Goal: Information Seeking & Learning: Learn about a topic

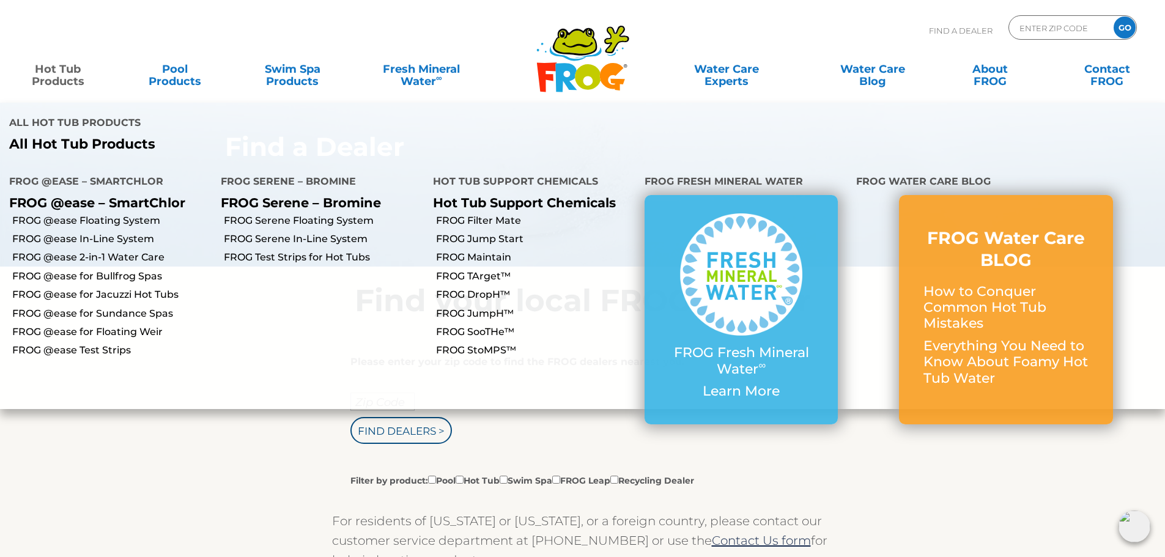
click at [65, 70] on link "Hot Tub Products" at bounding box center [57, 69] width 91 height 24
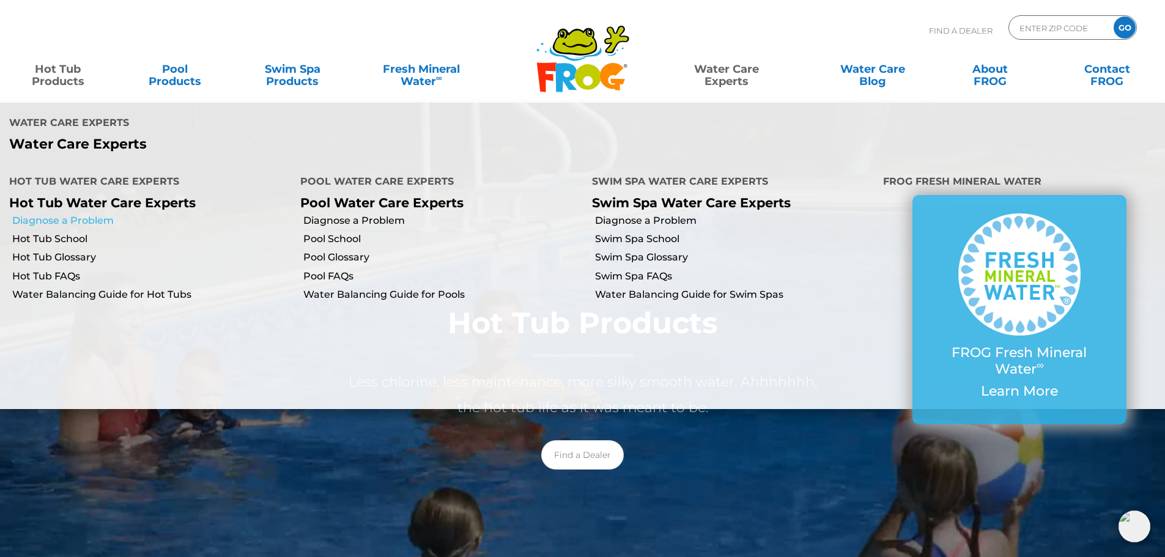
click at [98, 214] on link "Diagnose a Problem" at bounding box center [151, 220] width 279 height 13
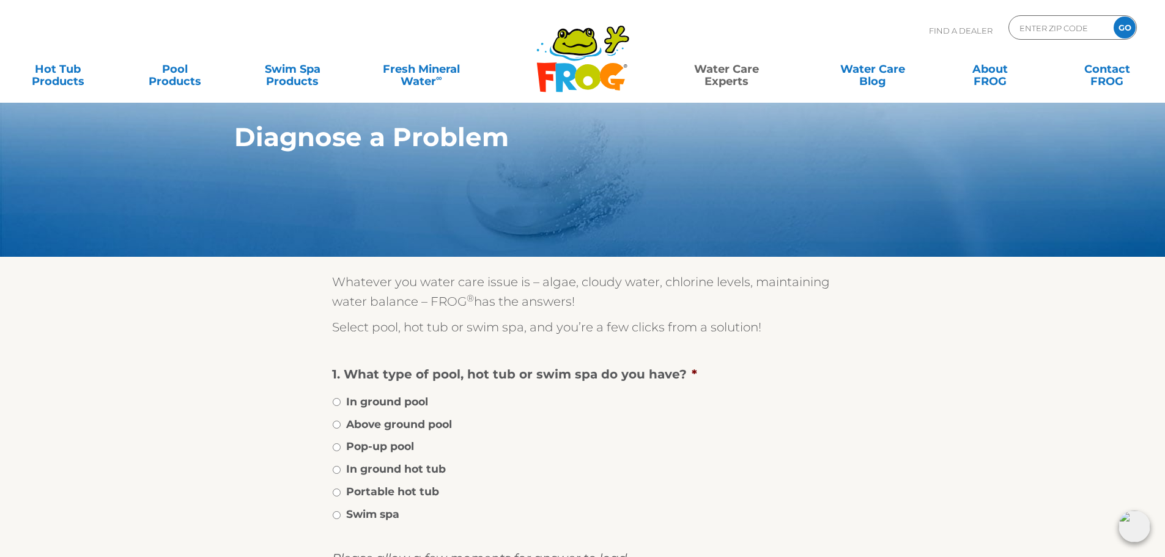
click at [357, 492] on label "Portable hot tub" at bounding box center [392, 492] width 93 height 16
click at [341, 492] on input "Portable hot tub" at bounding box center [337, 493] width 8 height 8
radio input "true"
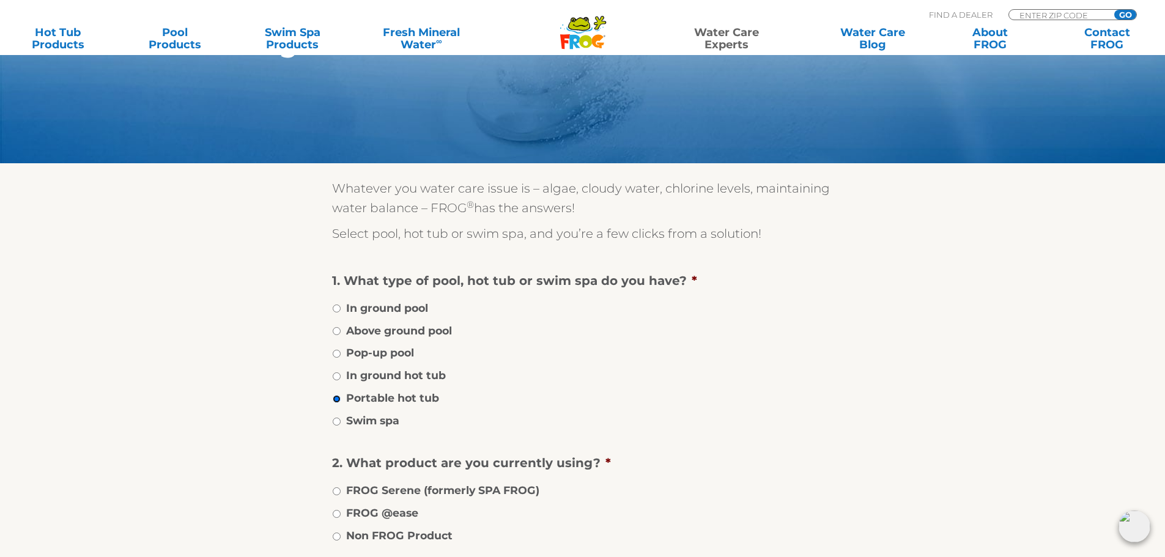
scroll to position [245, 0]
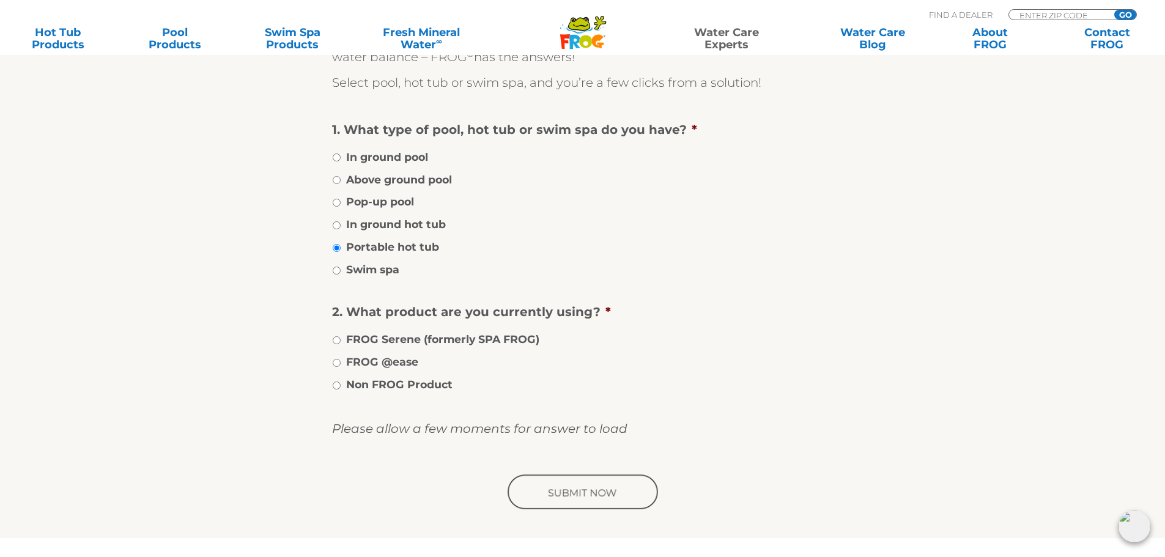
click at [405, 362] on label "FROG @ease" at bounding box center [382, 362] width 72 height 16
click at [341, 362] on input "FROG @ease" at bounding box center [337, 363] width 8 height 8
radio input "true"
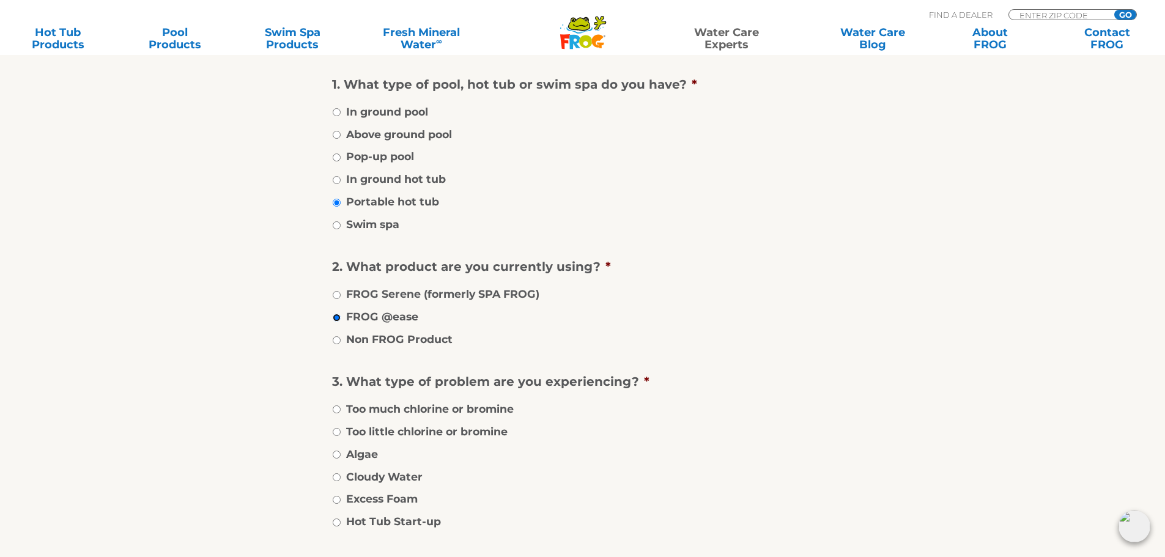
scroll to position [428, 0]
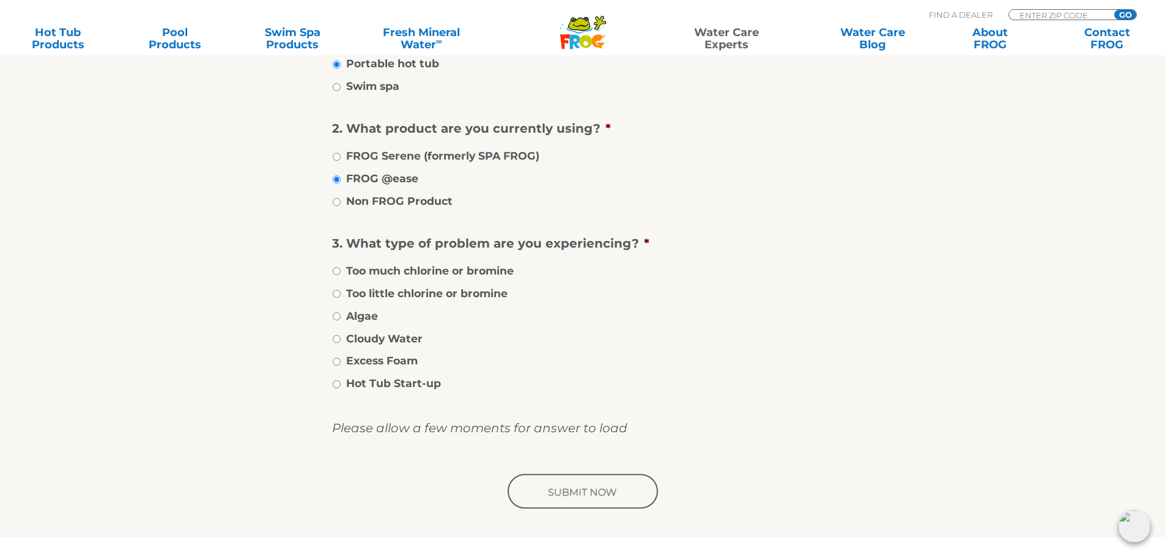
click at [444, 270] on label "Too much chlorine or bromine" at bounding box center [430, 271] width 168 height 16
click at [341, 270] on input "Too much chlorine or bromine" at bounding box center [337, 271] width 8 height 8
radio input "true"
click at [582, 486] on input "image" at bounding box center [582, 492] width 155 height 39
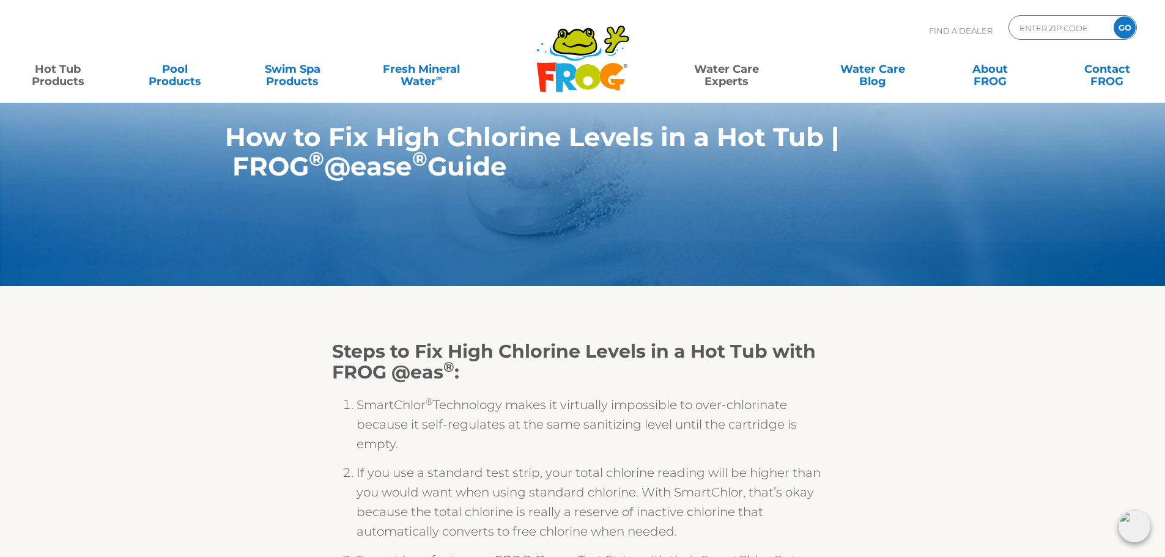
click at [65, 73] on link "Hot Tub Products" at bounding box center [57, 69] width 91 height 24
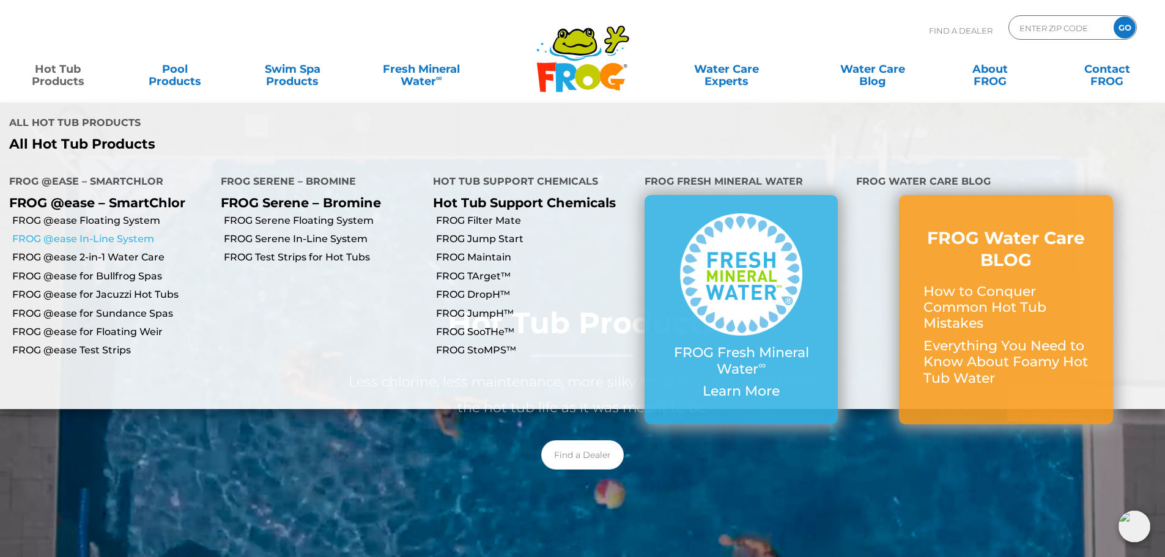
click at [136, 232] on link "FROG @ease In-Line System" at bounding box center [111, 238] width 199 height 13
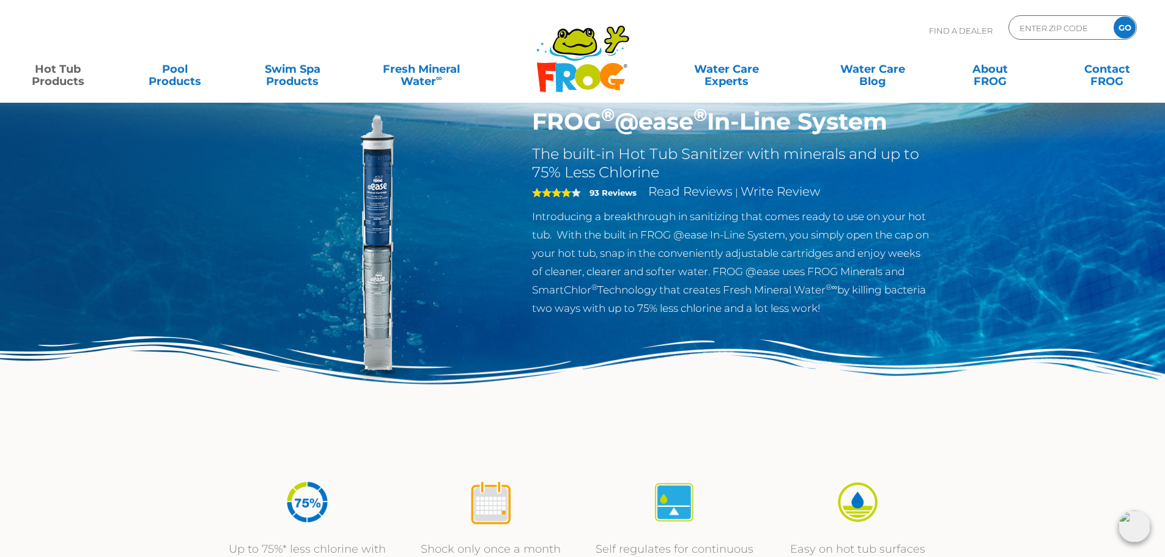
scroll to position [61, 0]
